Goal: Transaction & Acquisition: Download file/media

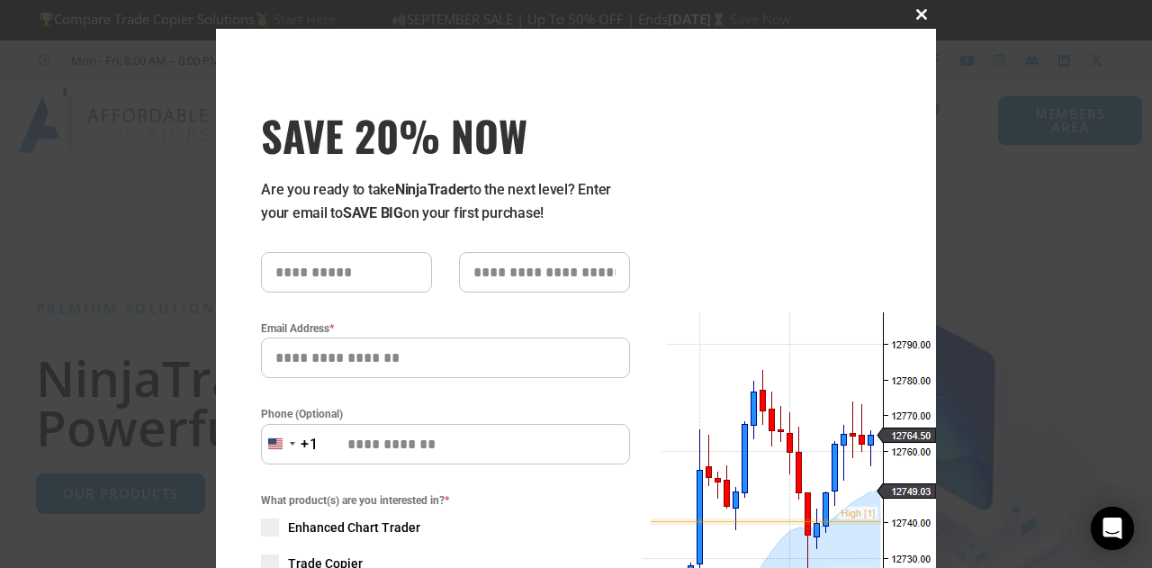
click at [914, 12] on span "SAVE 20% NOW popup" at bounding box center [921, 14] width 29 height 11
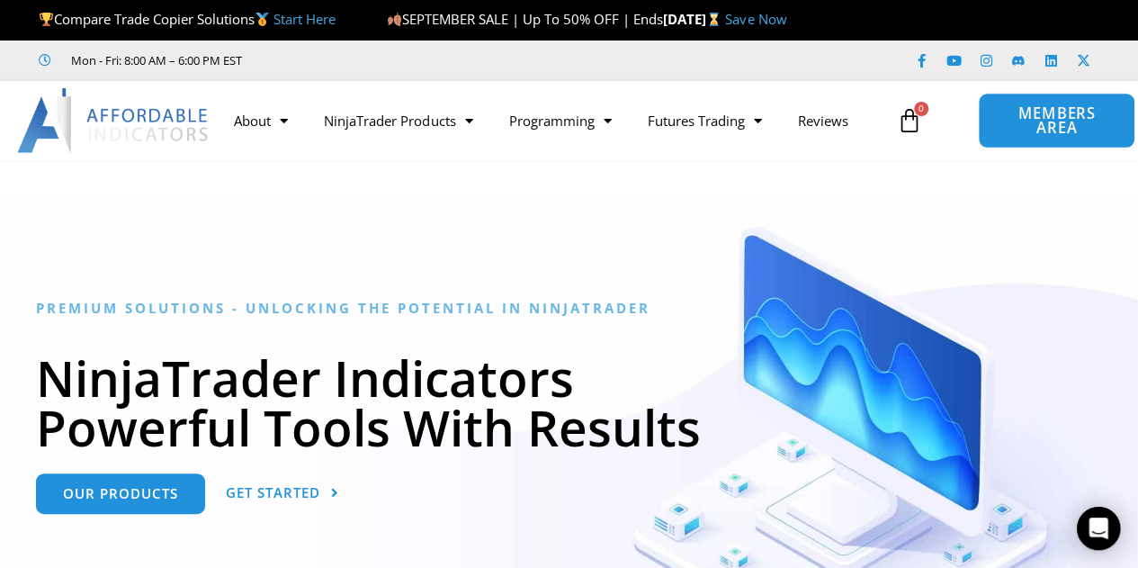
click at [1045, 127] on span "MEMBERS AREA" at bounding box center [1057, 121] width 116 height 30
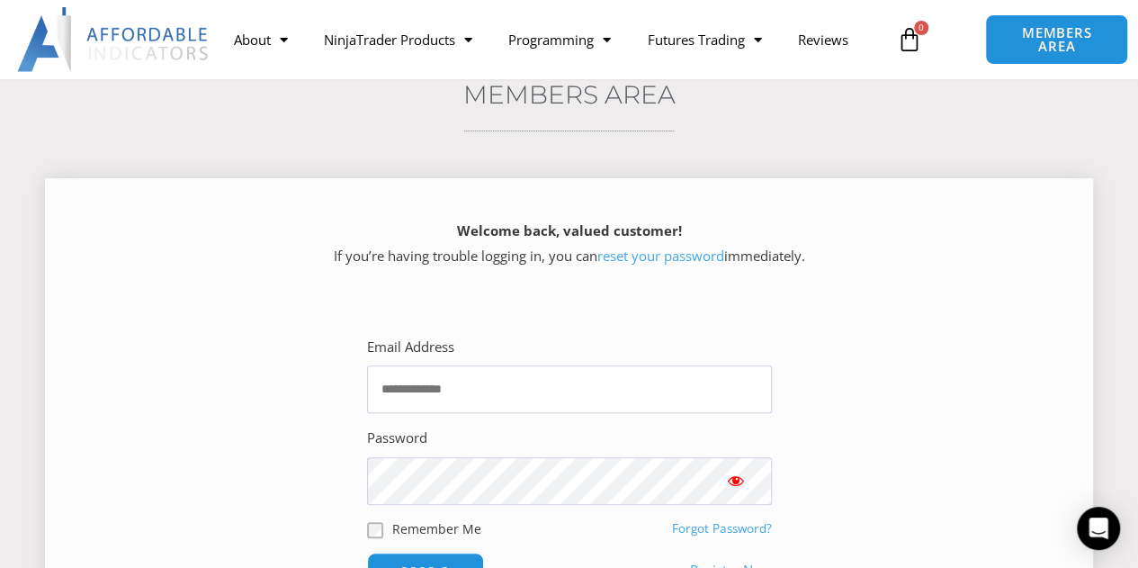
scroll to position [148, 0]
type input "**********"
click at [425, 552] on input "******" at bounding box center [424, 570] width 123 height 39
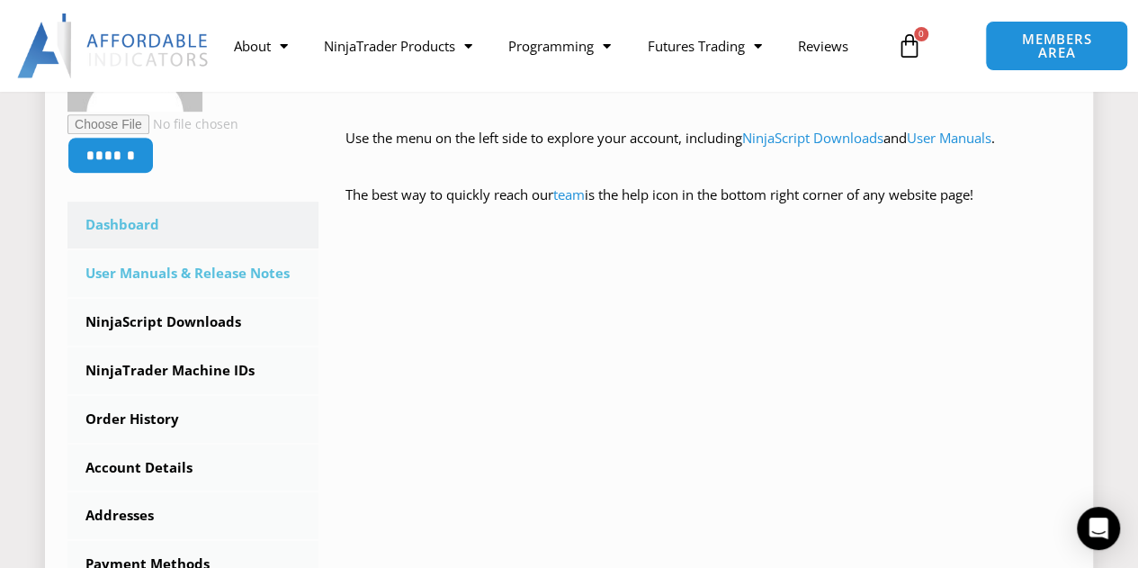
scroll to position [417, 0]
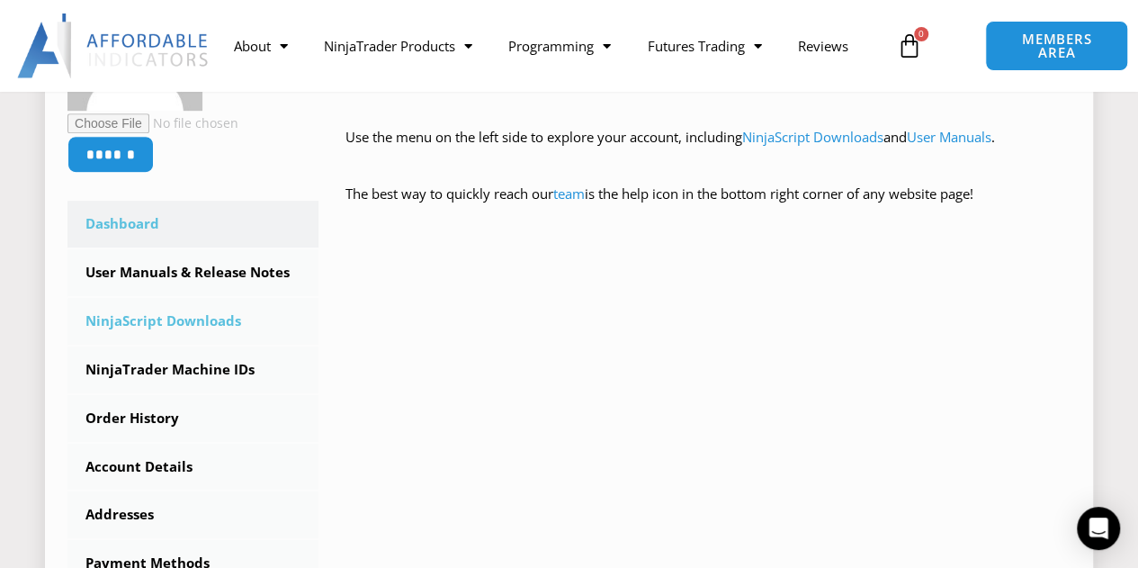
click at [216, 310] on link "NinjaScript Downloads" at bounding box center [192, 321] width 251 height 47
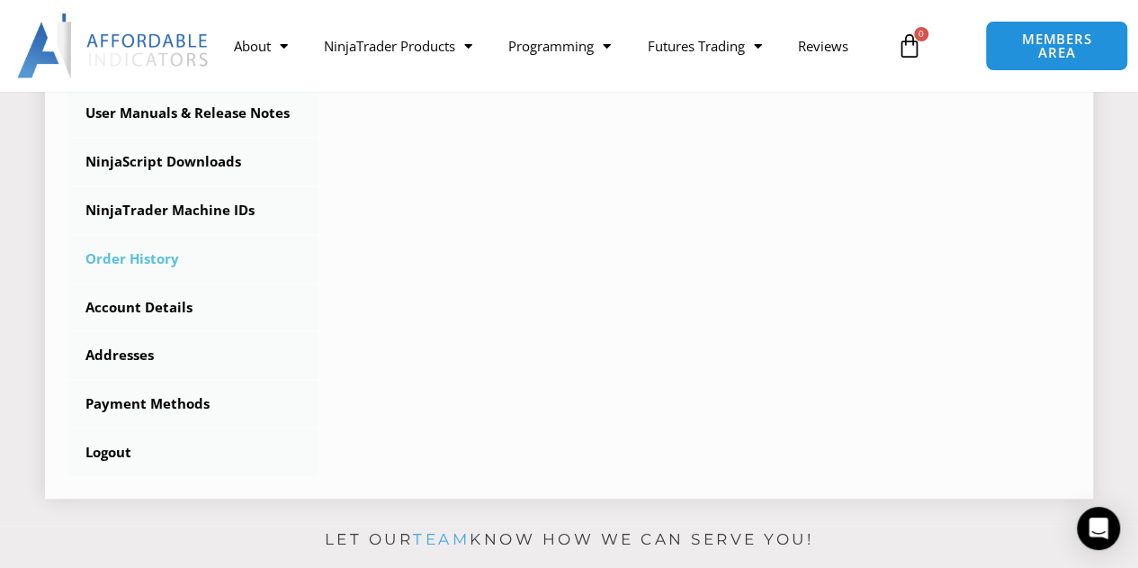
scroll to position [577, 0]
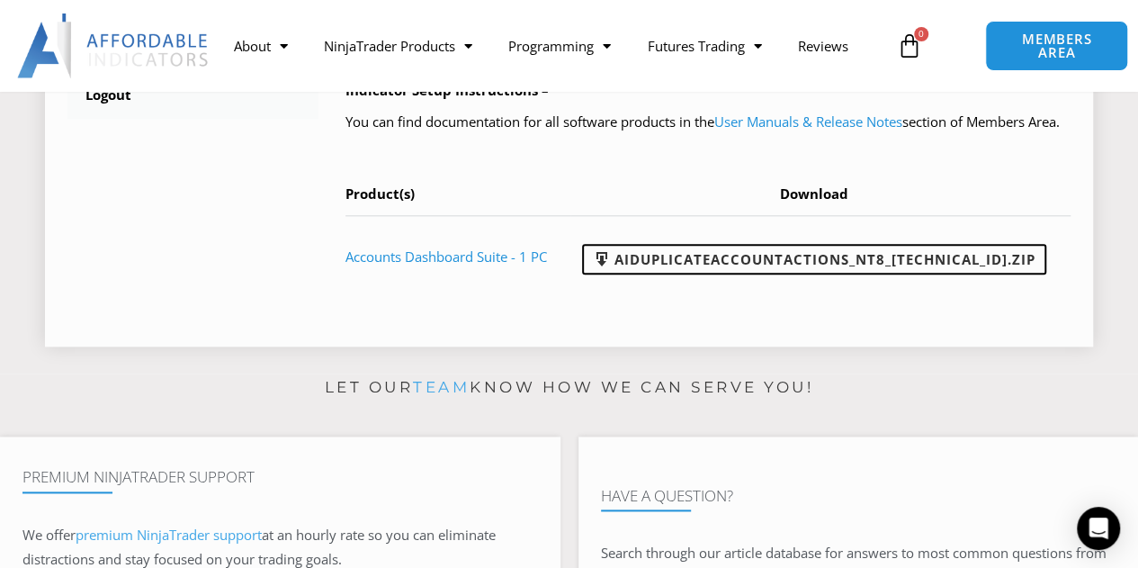
scroll to position [914, 0]
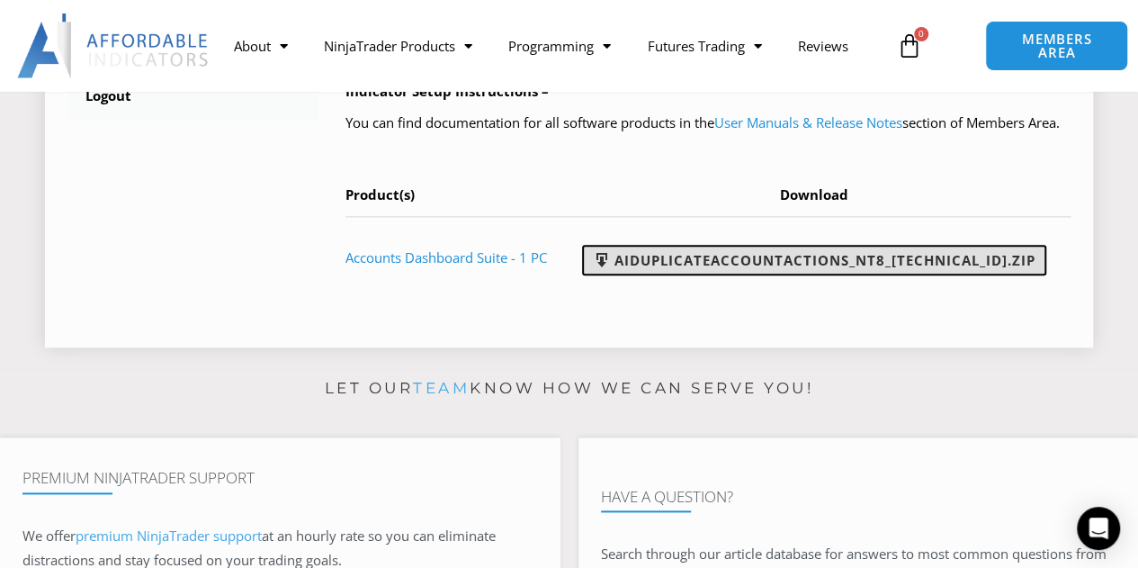
click at [732, 275] on link "AIDuplicateAccountActions_NT8_25.9.24.1.zip" at bounding box center [814, 260] width 464 height 31
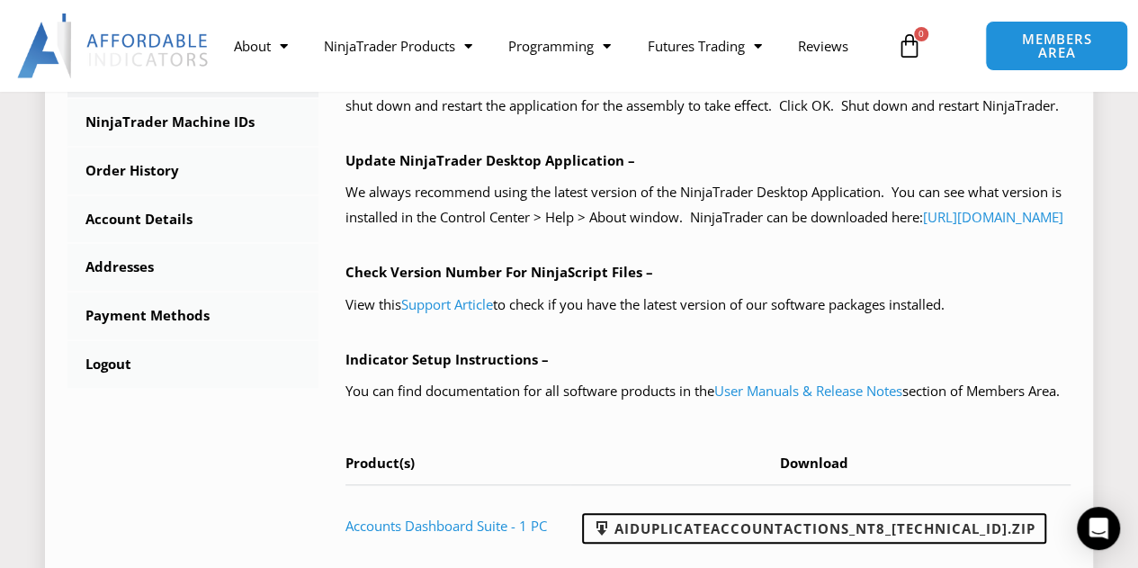
scroll to position [639, 0]
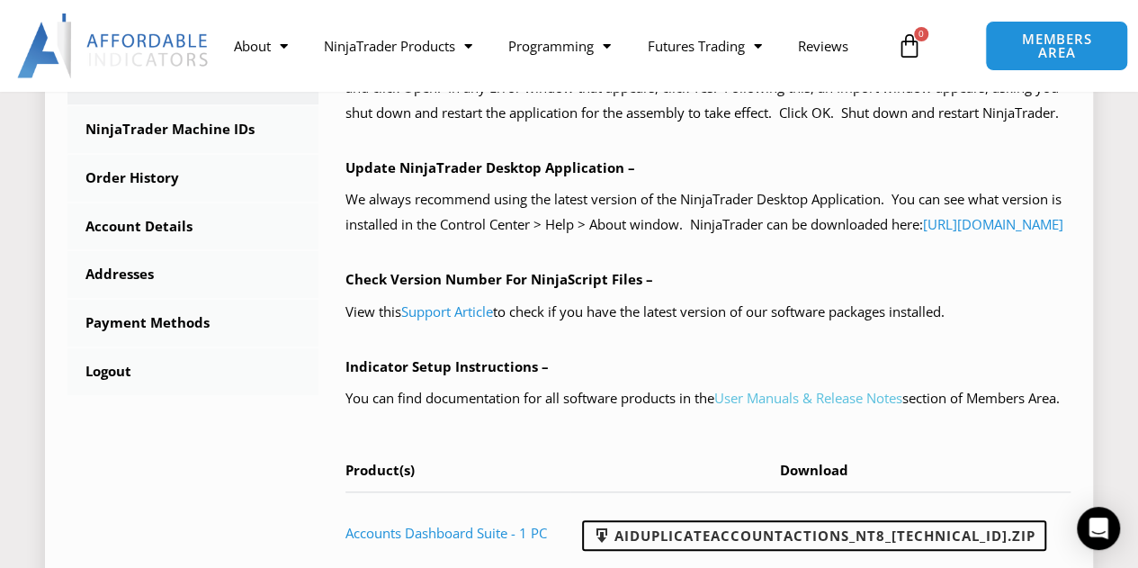
click at [779, 407] on link "User Manuals & Release Notes" at bounding box center [808, 398] width 188 height 18
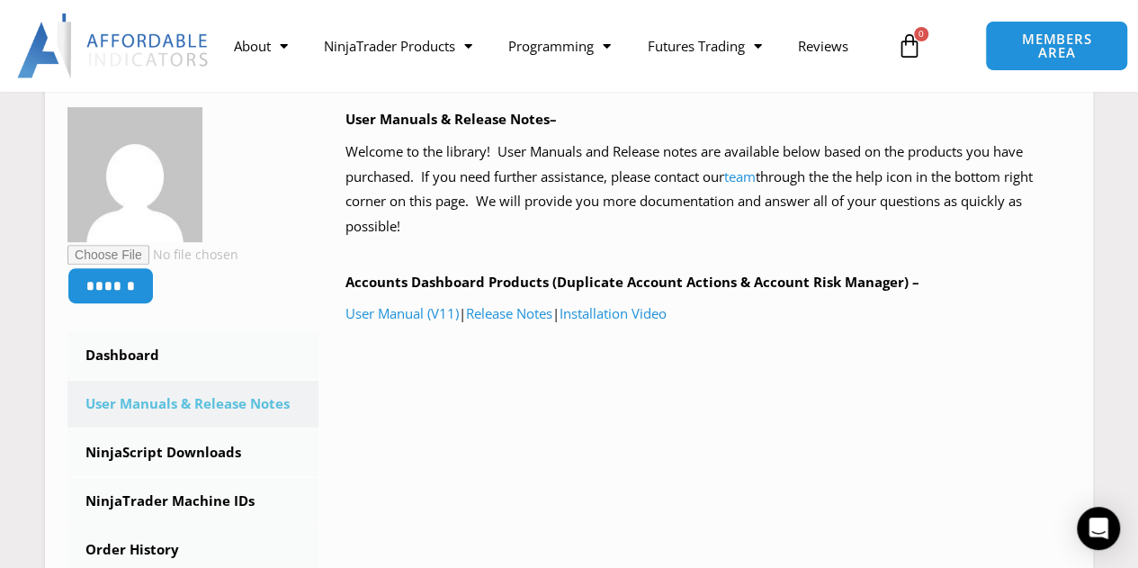
scroll to position [279, 0]
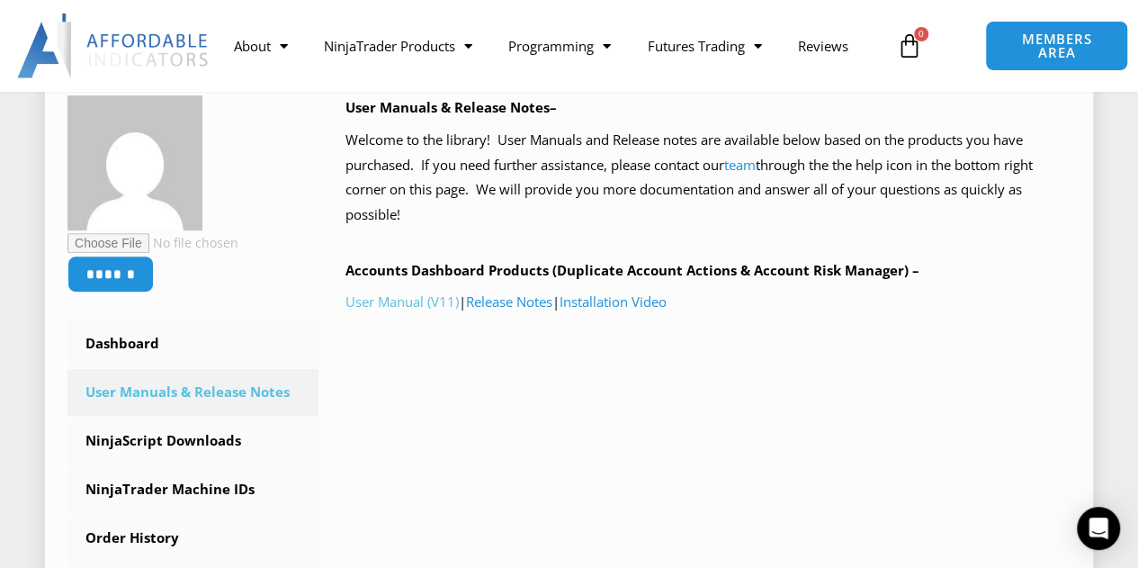
click at [428, 298] on link "User Manual (V11)" at bounding box center [401, 301] width 113 height 18
